Goal: Transaction & Acquisition: Purchase product/service

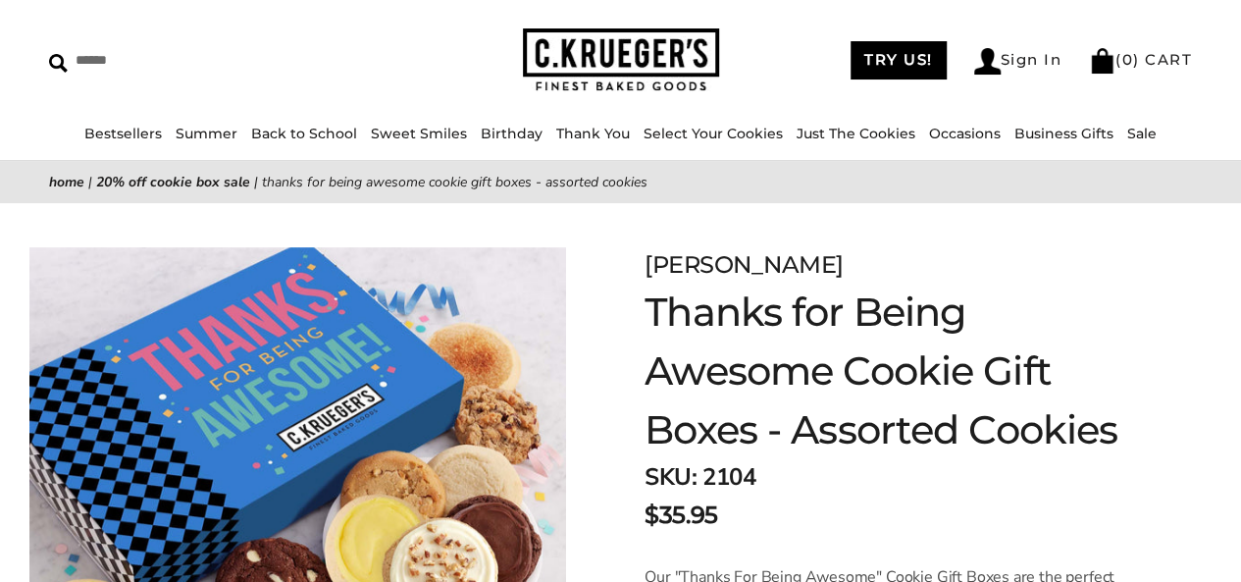
scroll to position [64, 0]
click at [836, 128] on link "Just The Cookies" at bounding box center [856, 133] width 119 height 18
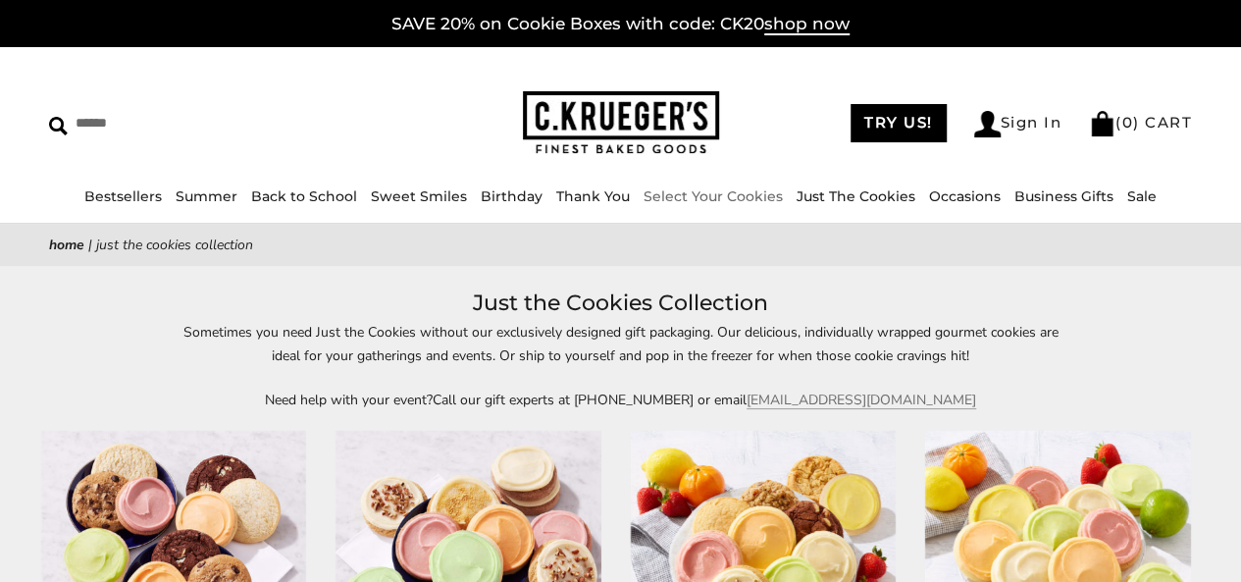
click at [704, 199] on link "Select Your Cookies" at bounding box center [713, 196] width 139 height 18
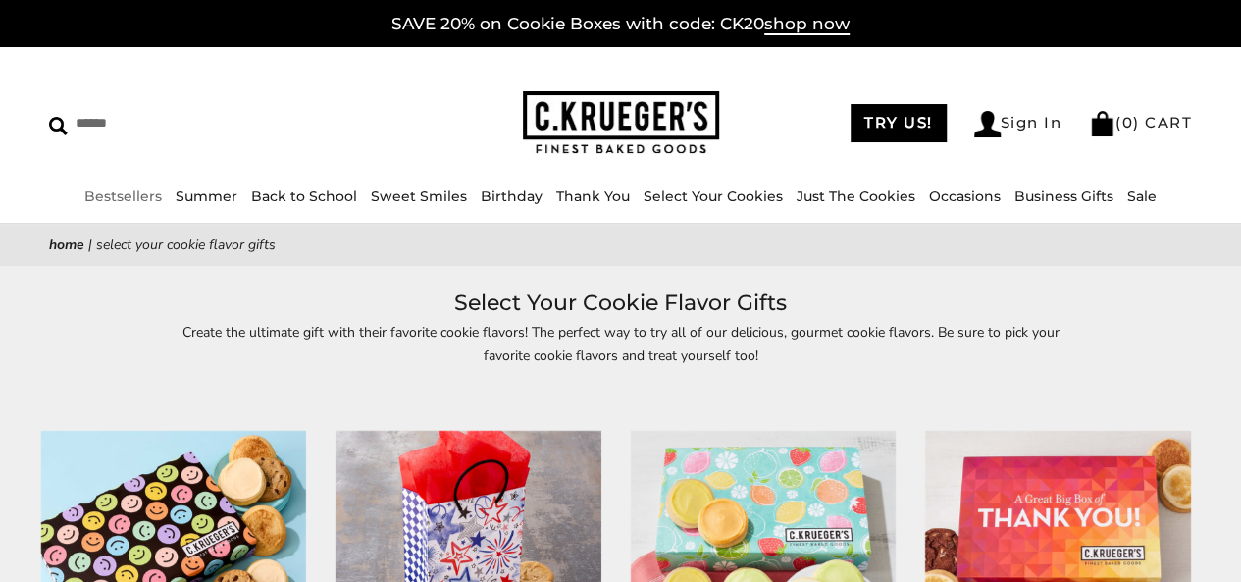
click at [139, 203] on link "Bestsellers" at bounding box center [123, 196] width 78 height 18
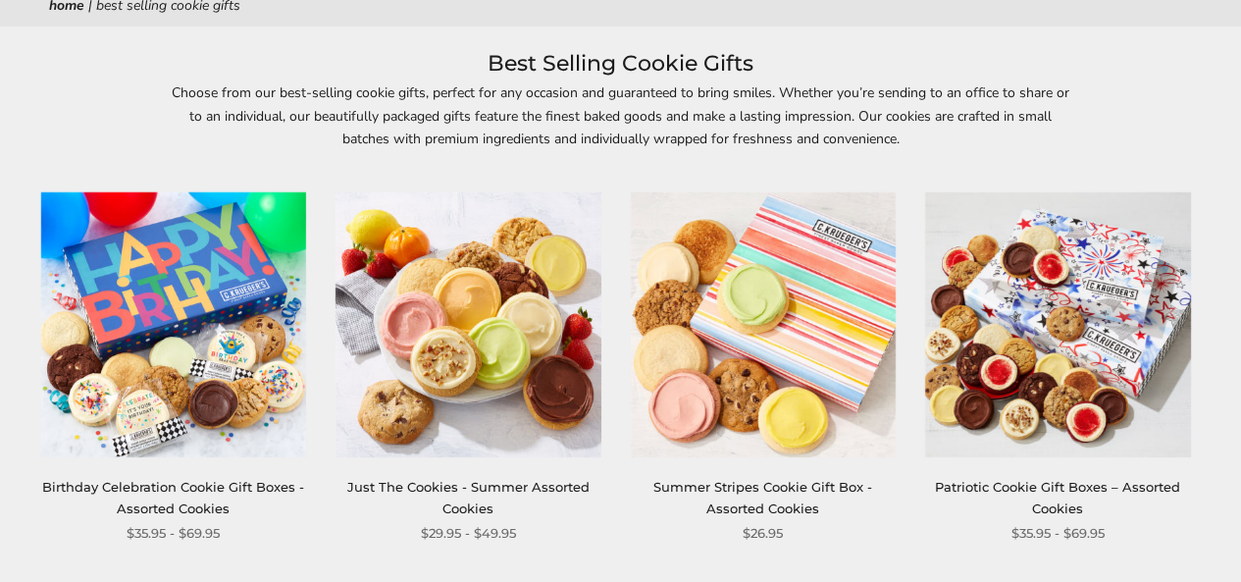
scroll to position [267, 0]
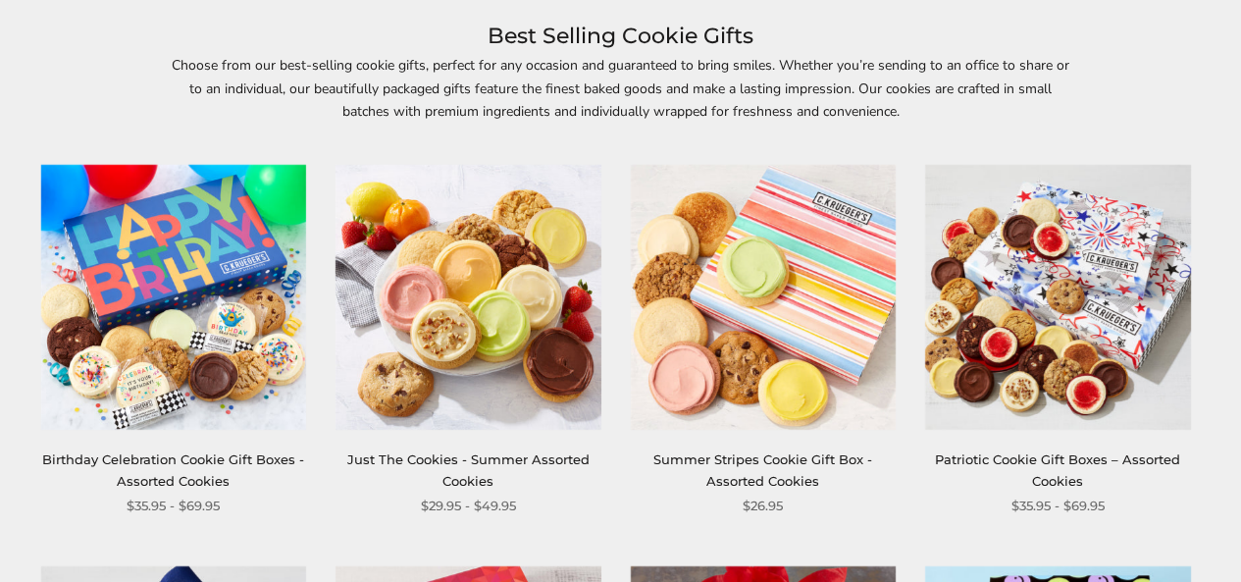
click at [228, 336] on img at bounding box center [173, 297] width 265 height 265
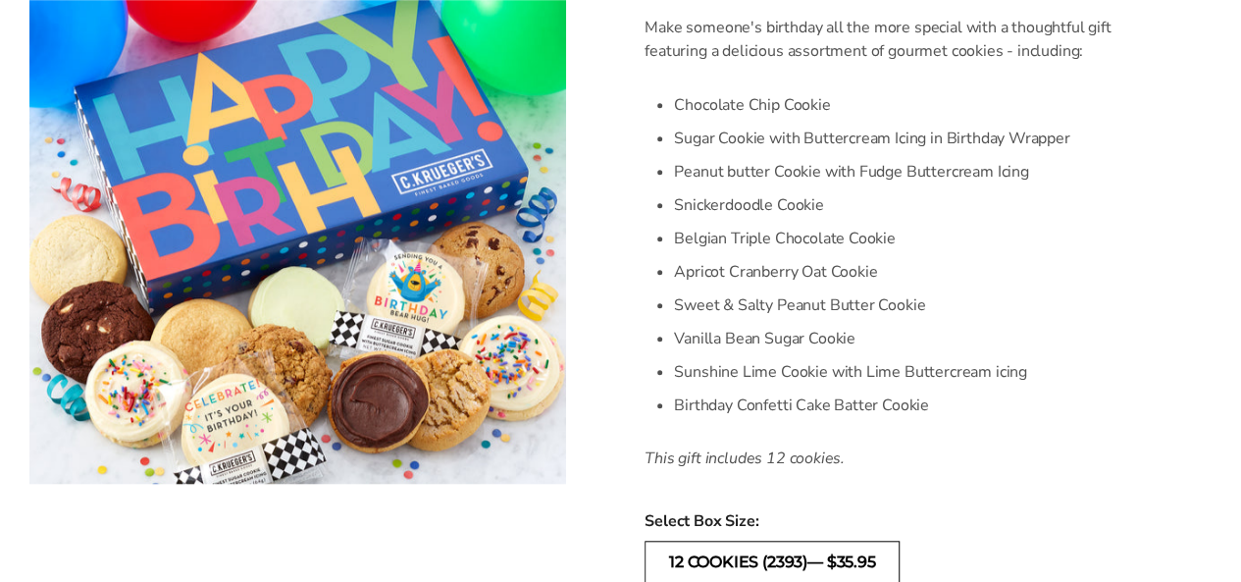
scroll to position [611, 0]
